Goal: Navigation & Orientation: Find specific page/section

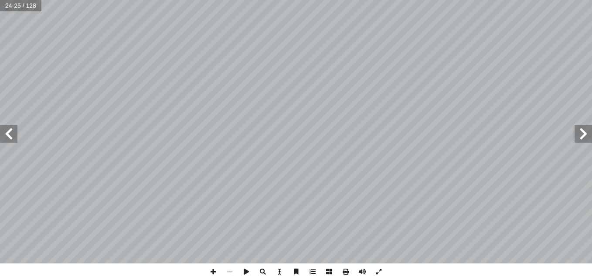
click at [589, 142] on span at bounding box center [582, 133] width 17 height 17
click at [584, 130] on span at bounding box center [582, 133] width 17 height 17
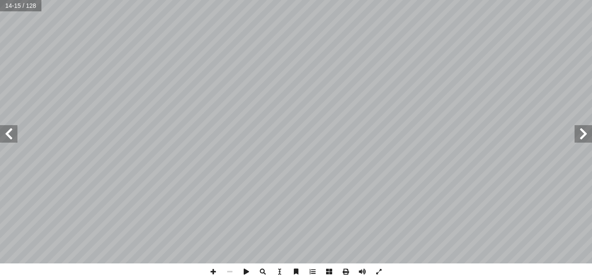
click at [584, 130] on span at bounding box center [582, 133] width 17 height 17
click at [8, 131] on span at bounding box center [8, 133] width 17 height 17
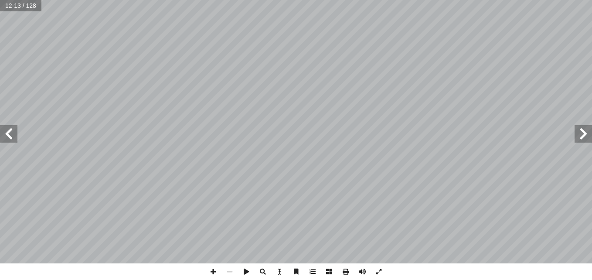
click at [8, 131] on span at bounding box center [8, 133] width 17 height 17
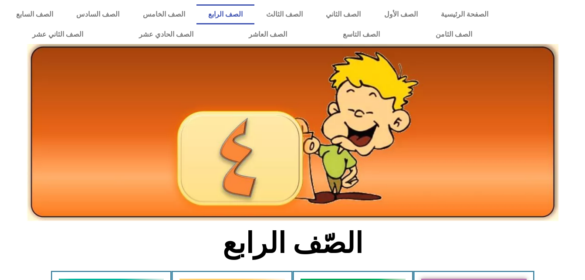
scroll to position [152, 0]
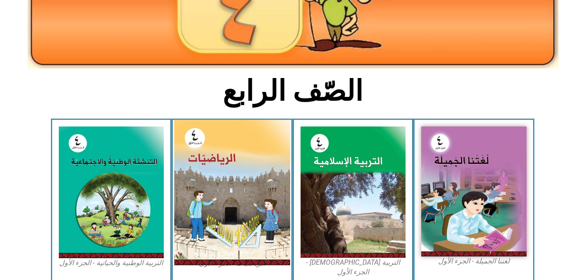
click at [219, 165] on img at bounding box center [232, 192] width 116 height 145
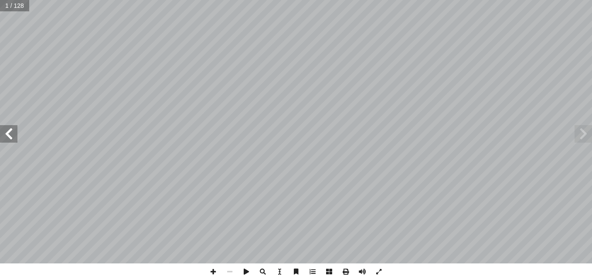
click at [8, 137] on span at bounding box center [8, 133] width 17 height 17
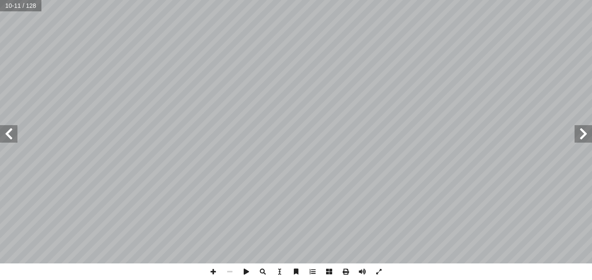
click at [8, 137] on span at bounding box center [8, 133] width 17 height 17
click at [381, 272] on span at bounding box center [378, 271] width 17 height 17
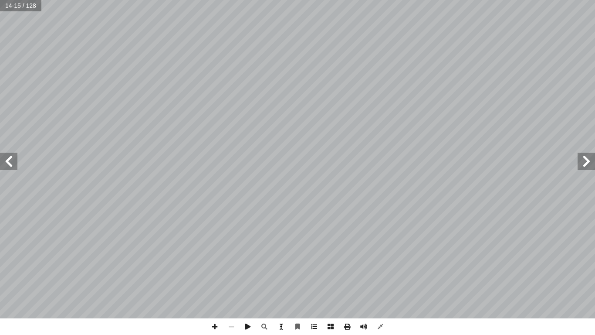
click at [284, 279] on span at bounding box center [281, 326] width 17 height 17
click at [281, 279] on span at bounding box center [281, 326] width 17 height 17
click at [380, 279] on span at bounding box center [380, 326] width 17 height 17
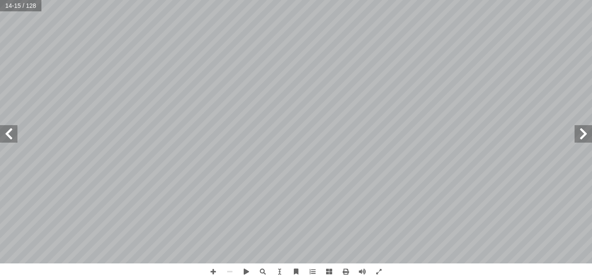
click at [10, 131] on span at bounding box center [8, 133] width 17 height 17
click at [8, 137] on span at bounding box center [8, 133] width 17 height 17
click at [581, 138] on span at bounding box center [582, 133] width 17 height 17
click at [4, 132] on span at bounding box center [8, 133] width 17 height 17
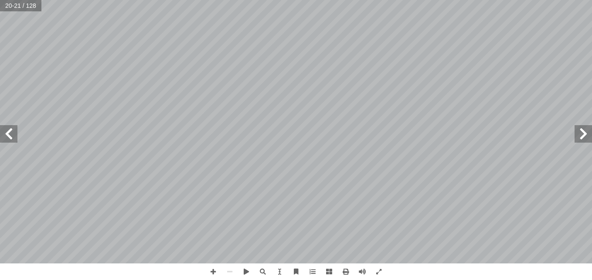
click at [585, 135] on span at bounding box center [582, 133] width 17 height 17
click at [13, 134] on span at bounding box center [8, 133] width 17 height 17
click at [585, 134] on span at bounding box center [582, 133] width 17 height 17
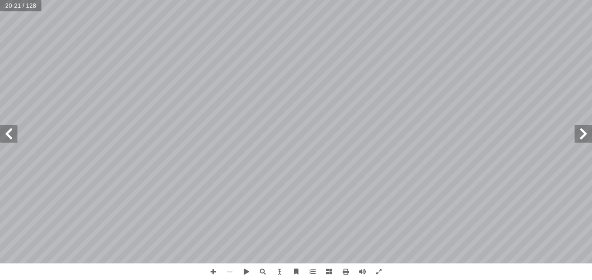
click at [585, 134] on span at bounding box center [582, 133] width 17 height 17
click at [583, 133] on span at bounding box center [582, 133] width 17 height 17
click at [14, 139] on span at bounding box center [8, 133] width 17 height 17
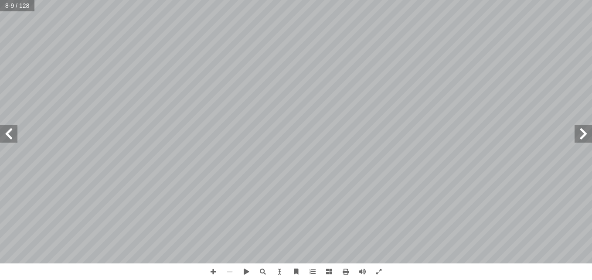
click at [14, 139] on span at bounding box center [8, 133] width 17 height 17
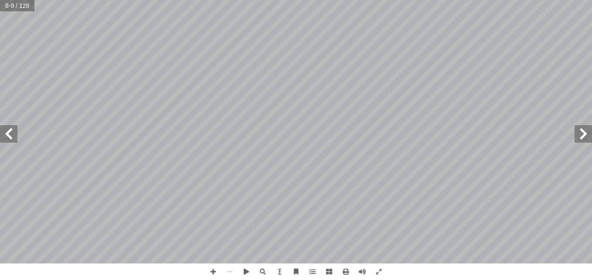
click at [14, 139] on span at bounding box center [8, 133] width 17 height 17
